Goal: Transaction & Acquisition: Obtain resource

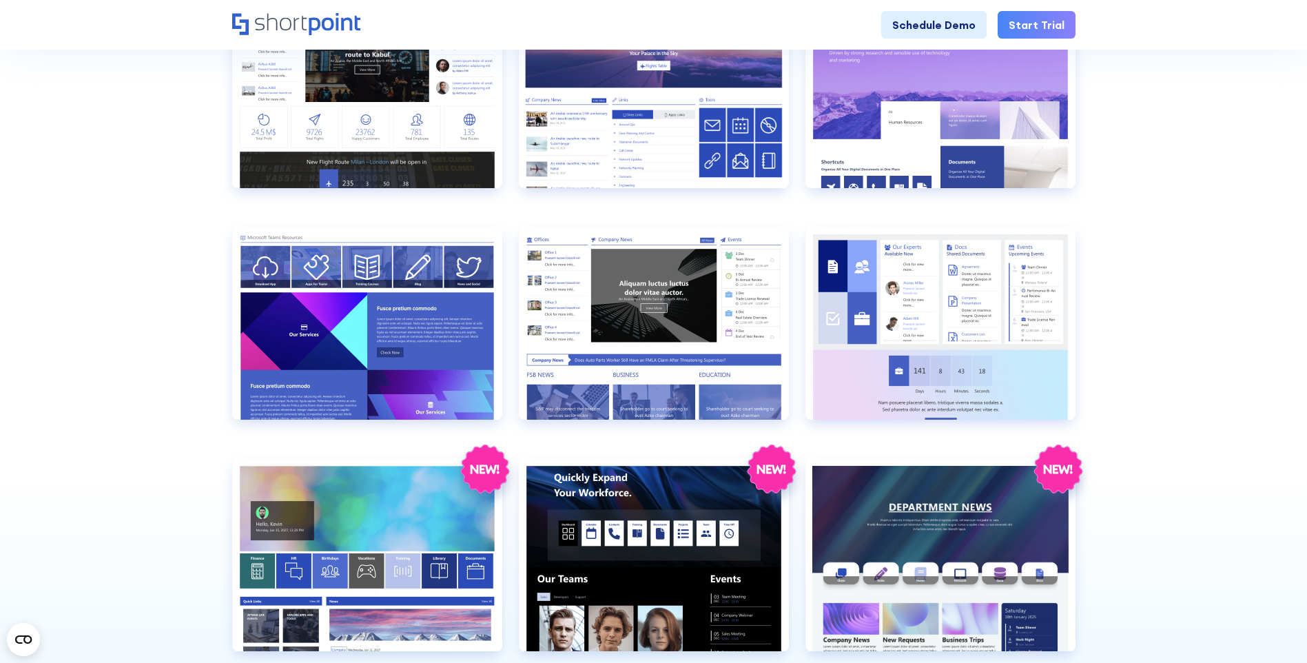
scroll to position [1378, 0]
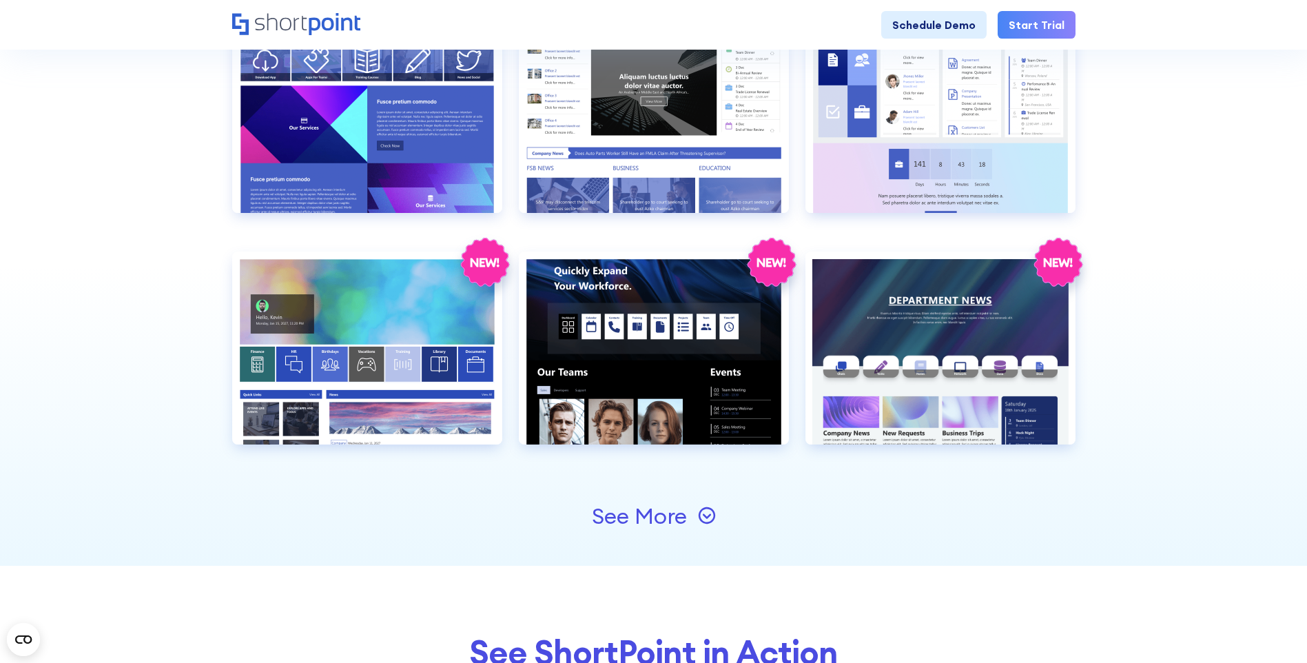
click at [705, 505] on div "See More" at bounding box center [654, 516] width 124 height 22
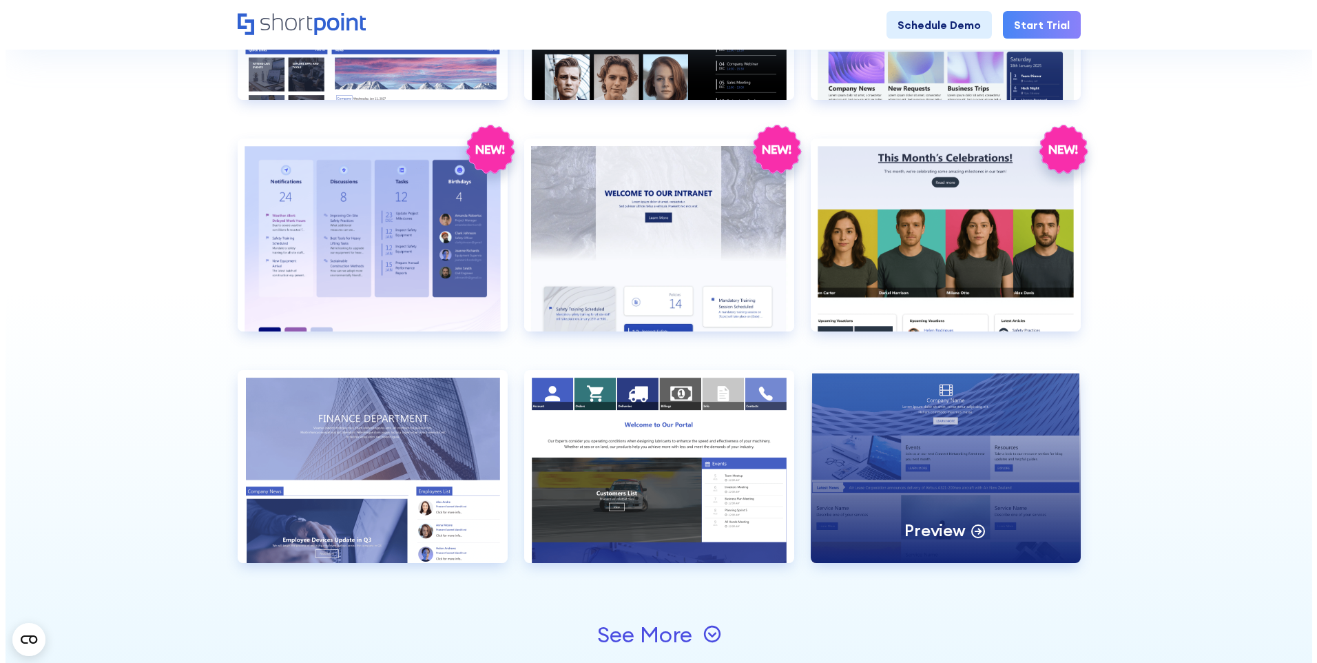
scroll to position [1860, 0]
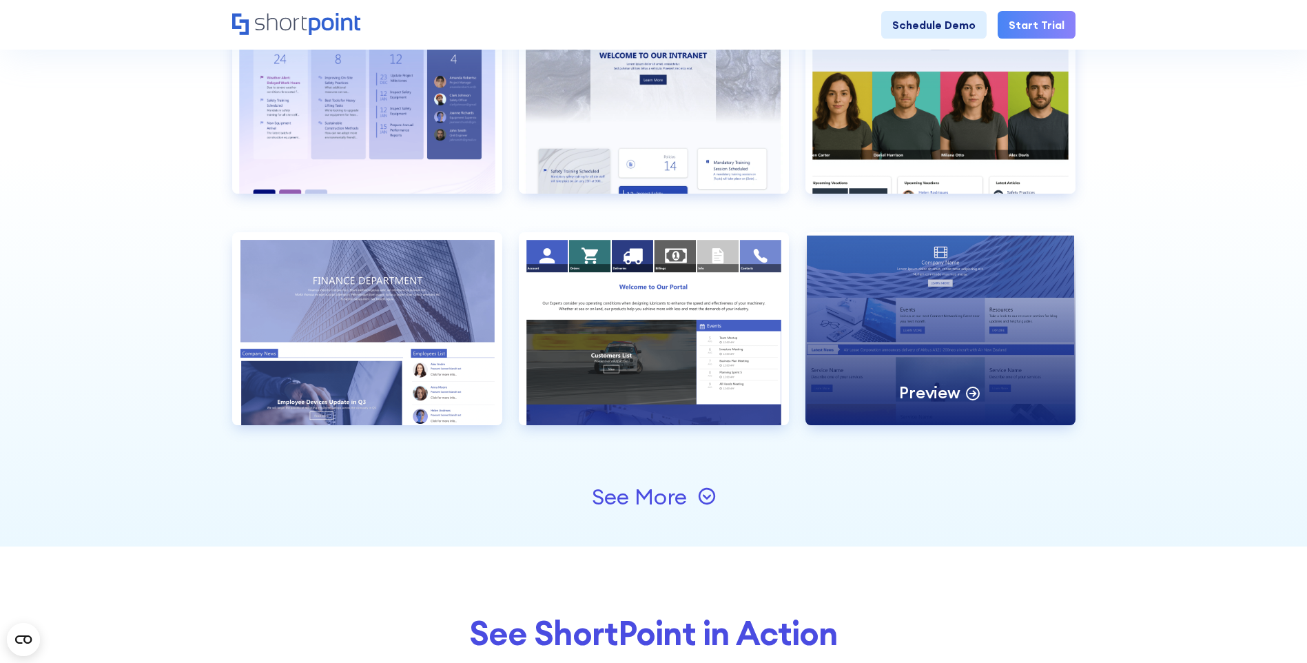
click at [1040, 316] on div "Preview" at bounding box center [940, 328] width 270 height 193
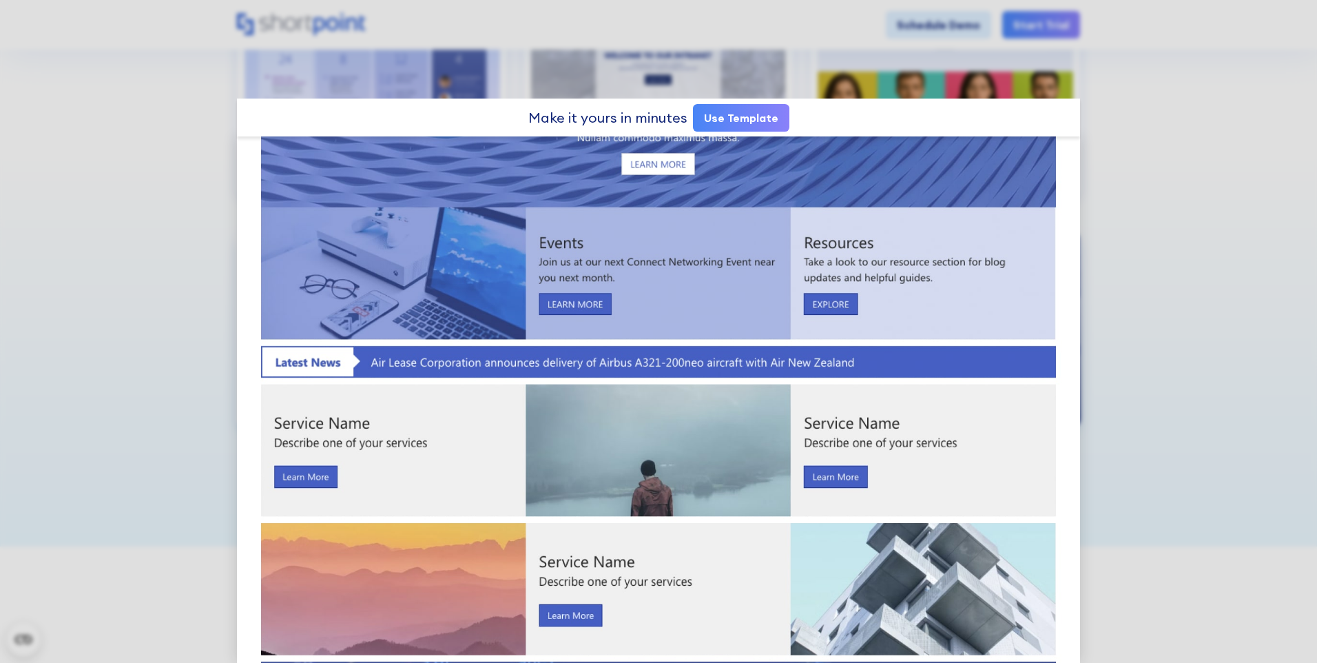
scroll to position [0, 0]
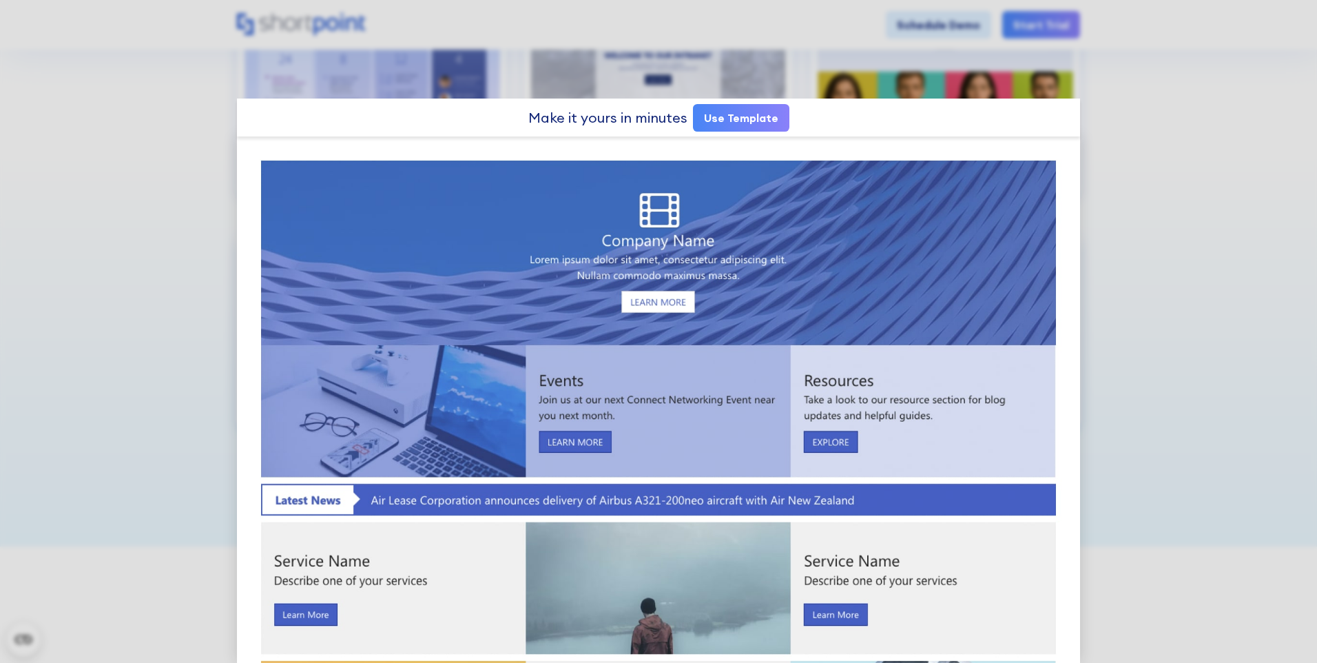
click at [744, 115] on link "Use Template" at bounding box center [741, 118] width 96 height 28
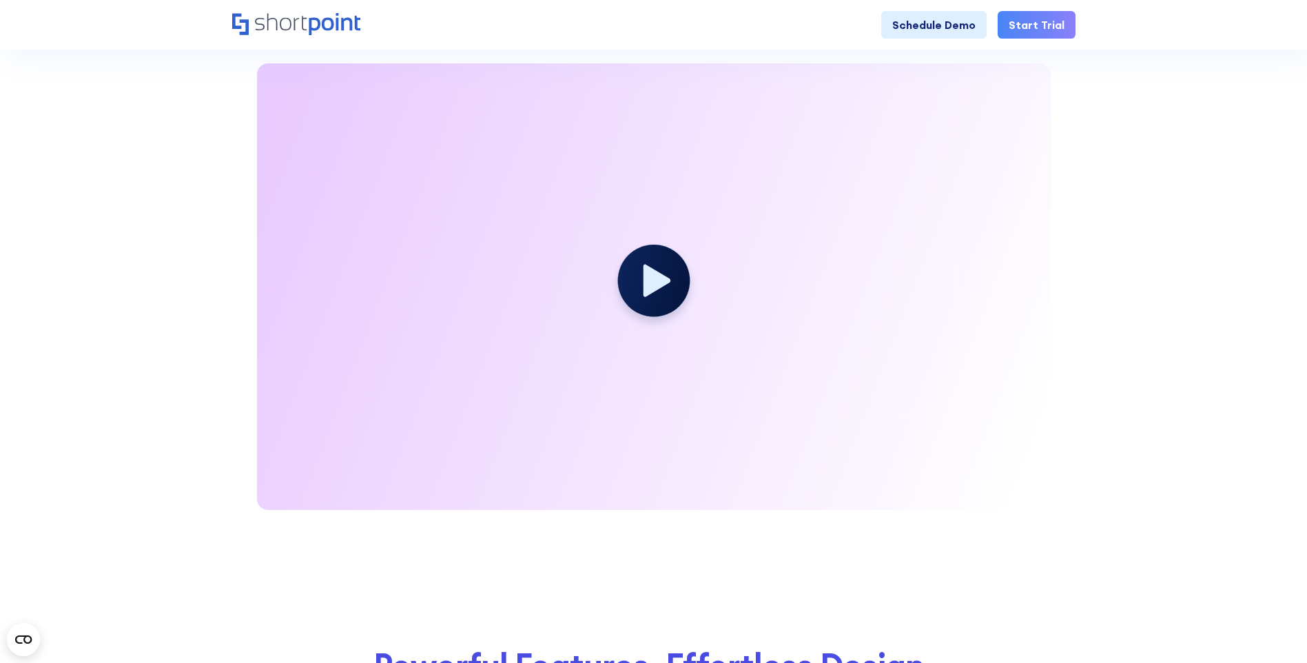
scroll to position [1791, 0]
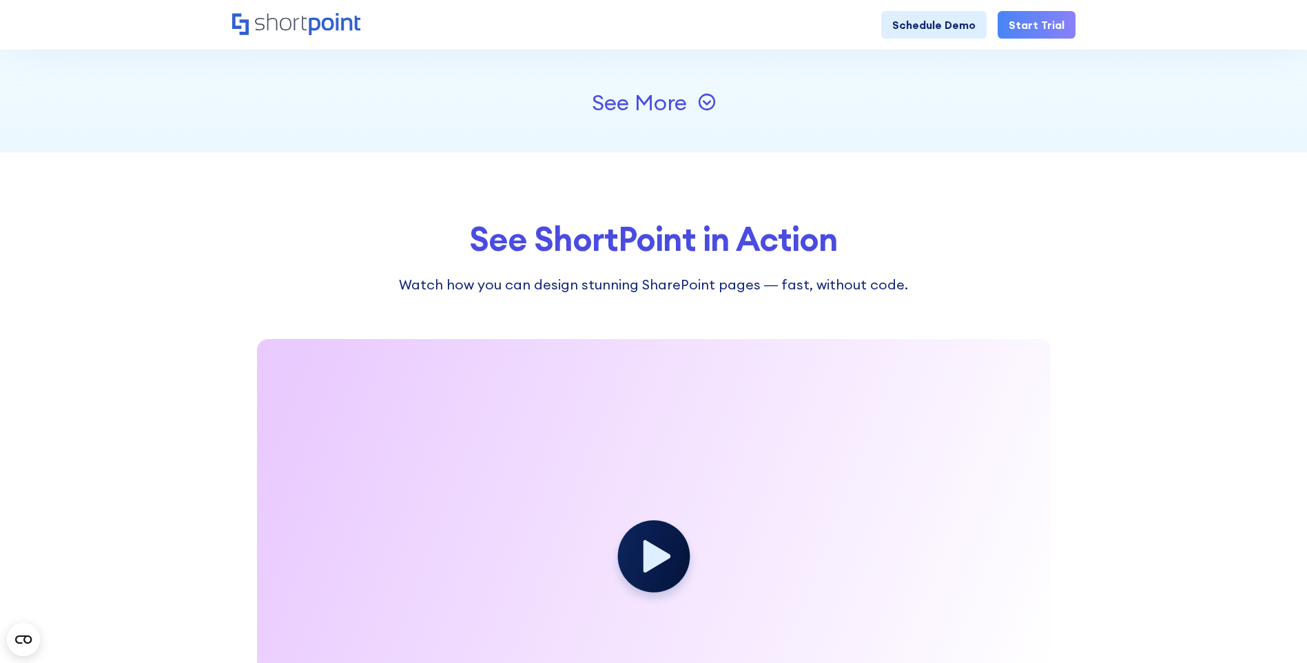
click at [634, 105] on div "See More" at bounding box center [639, 103] width 95 height 22
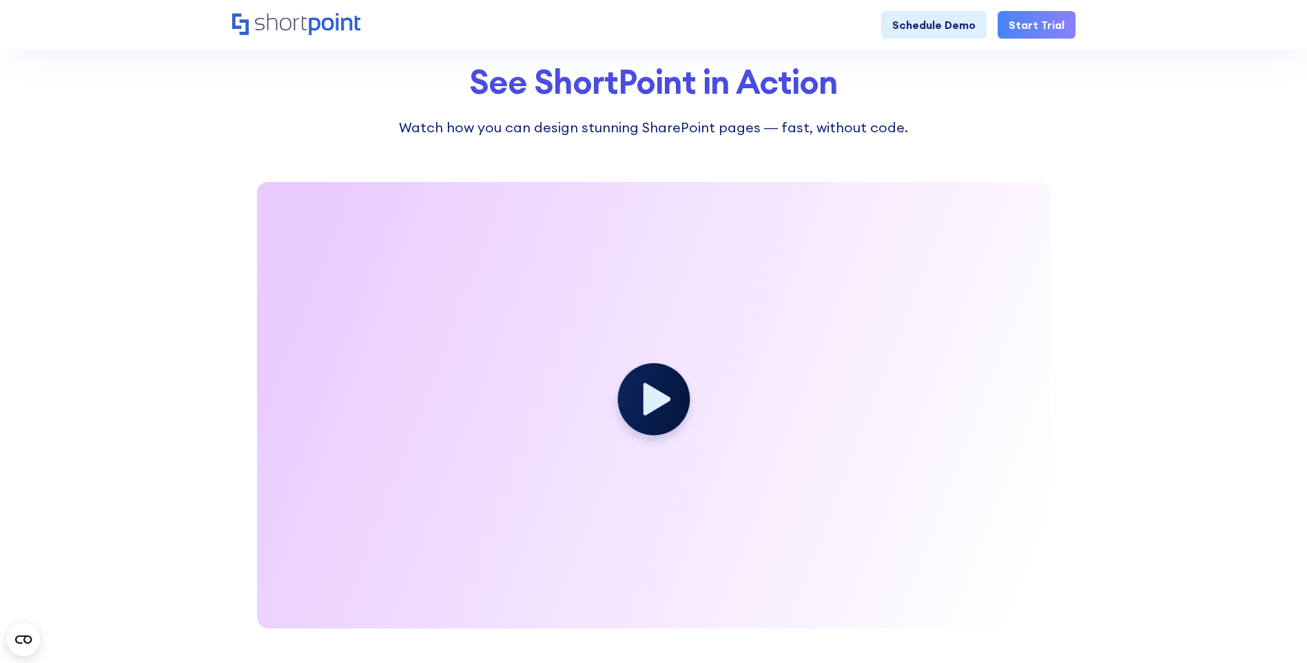
scroll to position [2136, 0]
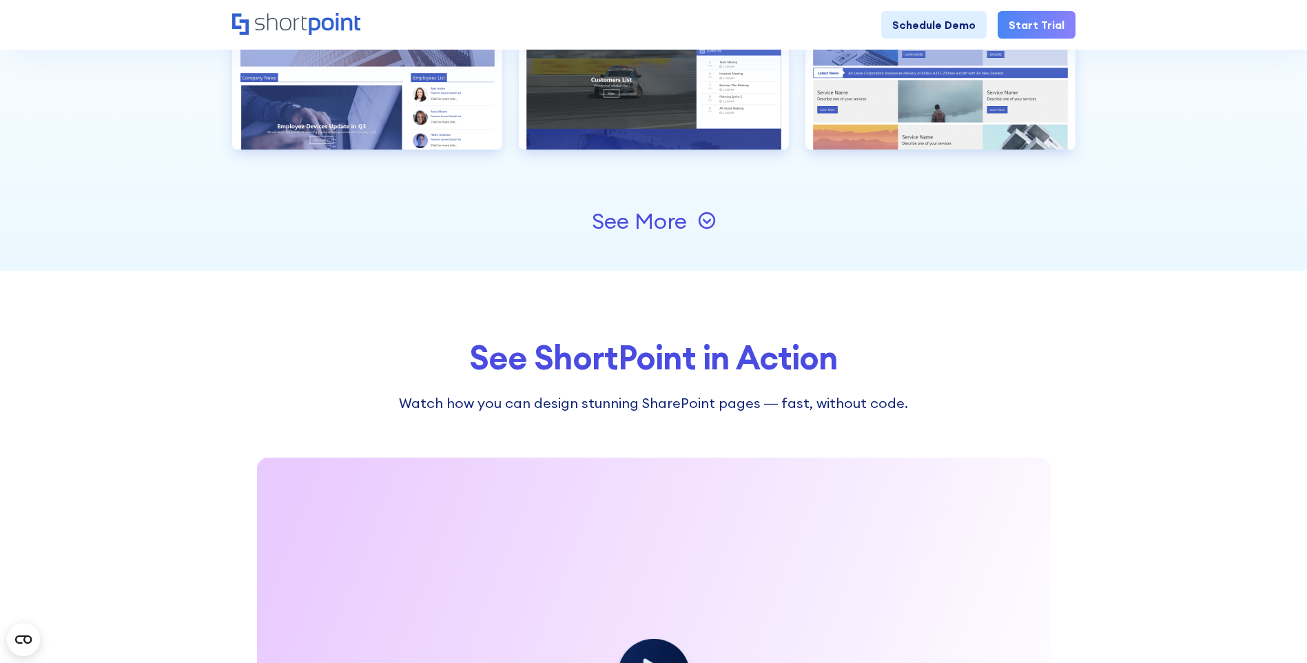
click at [628, 218] on div "See More" at bounding box center [639, 221] width 95 height 22
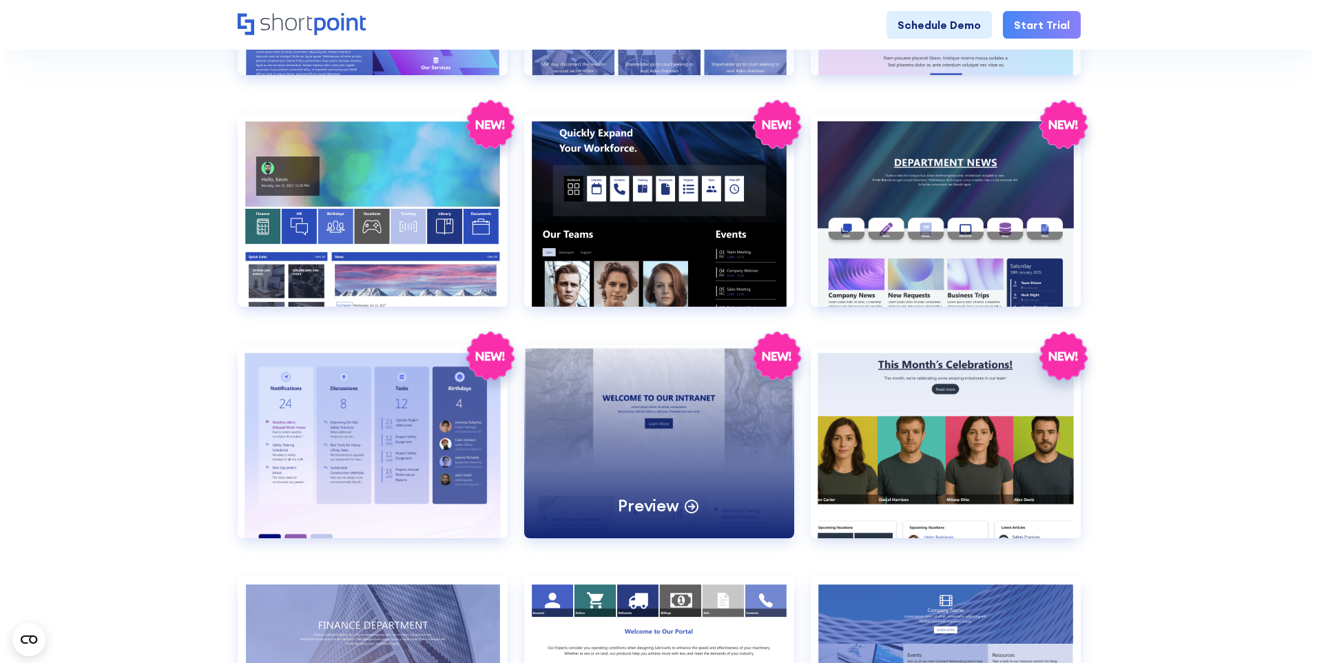
scroll to position [1654, 0]
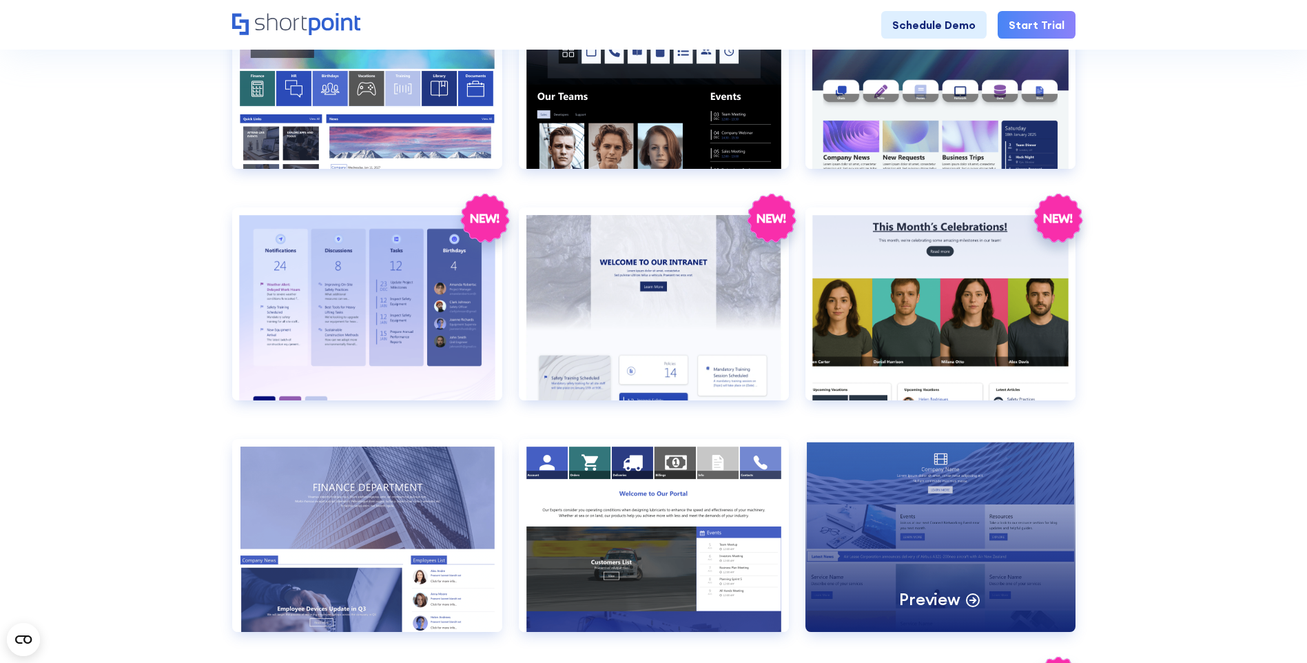
click at [896, 482] on div "Preview" at bounding box center [940, 535] width 270 height 193
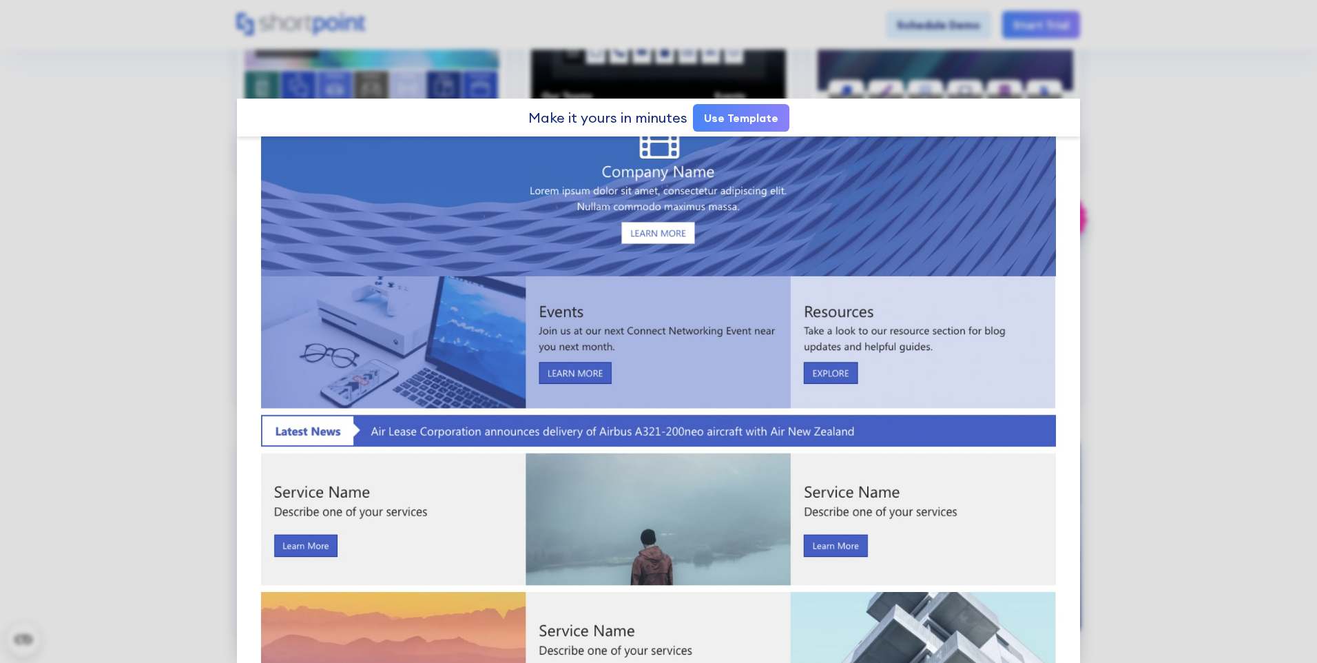
scroll to position [0, 0]
